Goal: Download file/media

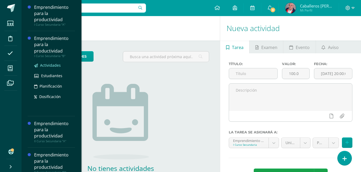
click at [47, 66] on span "Actividades" at bounding box center [50, 65] width 21 height 5
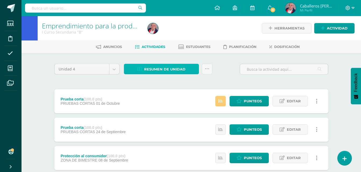
click at [171, 67] on span "Resumen de unidad" at bounding box center [164, 69] width 41 height 10
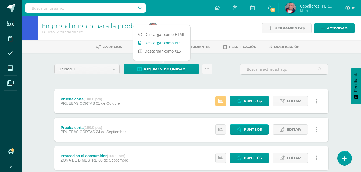
click at [165, 43] on link "Descargar como PDF" at bounding box center [161, 43] width 57 height 8
